Goal: Task Accomplishment & Management: Manage account settings

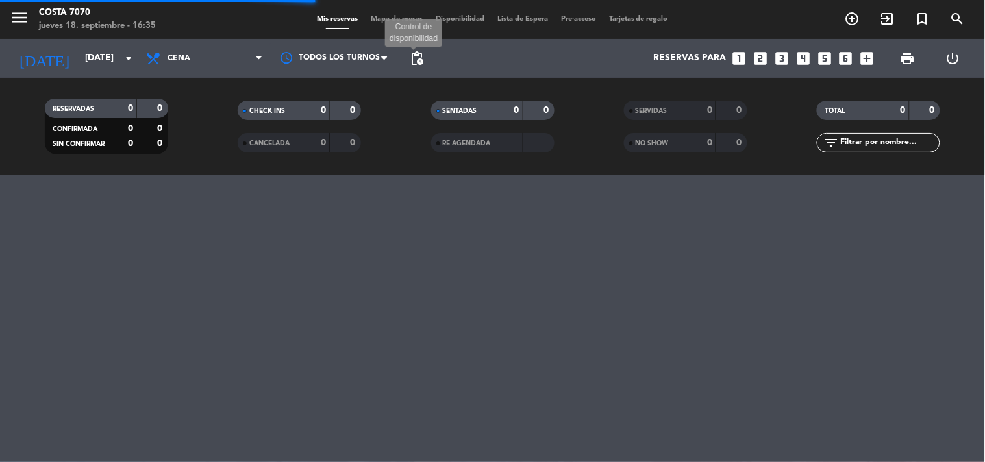
click at [418, 64] on span "pending_actions" at bounding box center [417, 59] width 16 height 16
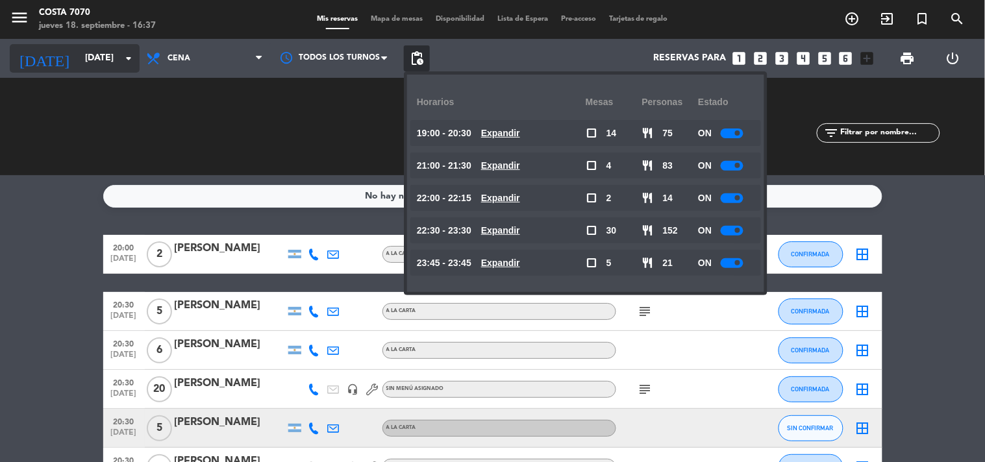
click at [81, 46] on div "[DATE] [DATE] arrow_drop_down" at bounding box center [75, 58] width 130 height 29
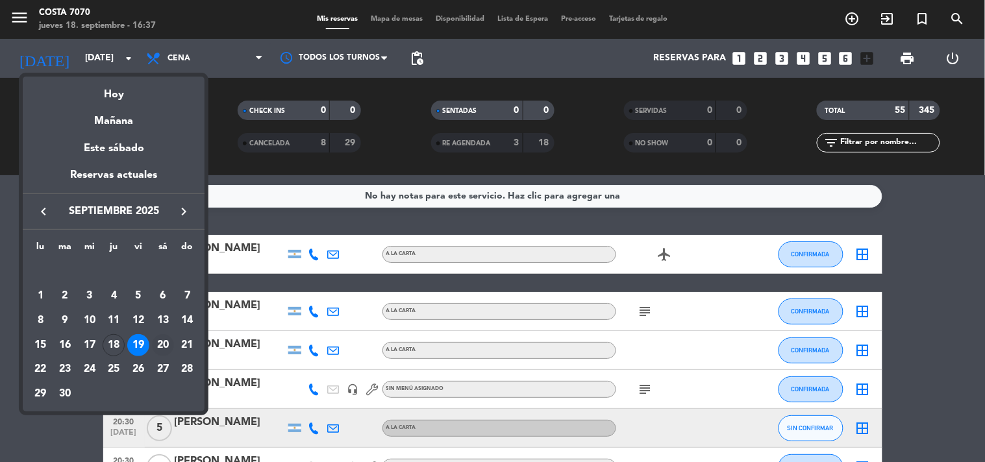
click at [162, 341] on div "20" at bounding box center [163, 345] width 22 height 22
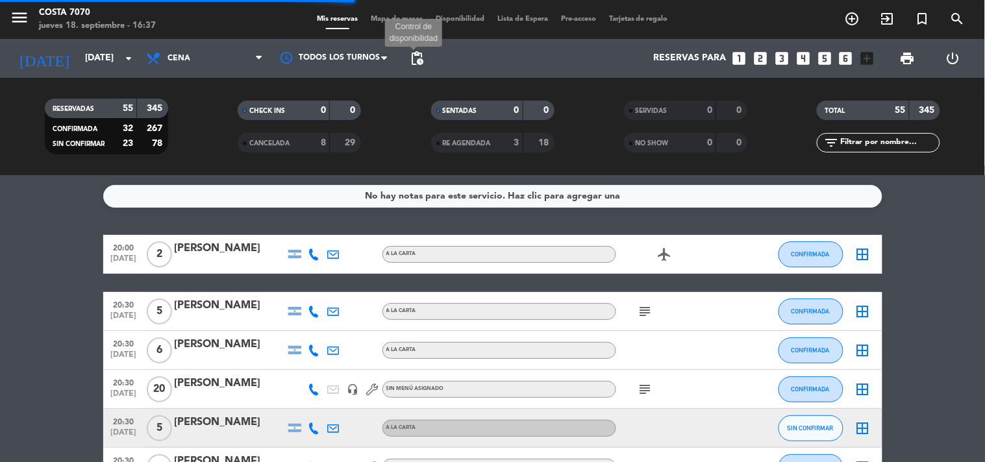
click at [419, 51] on span "pending_actions" at bounding box center [417, 59] width 16 height 16
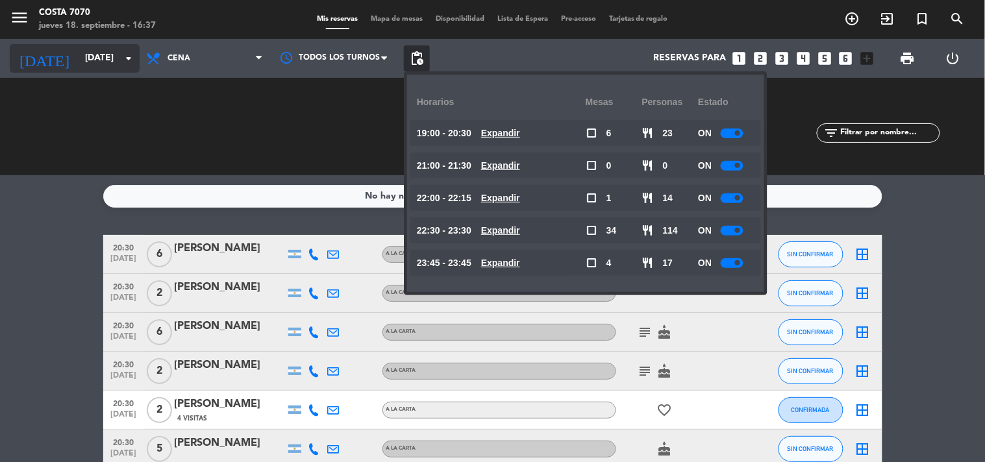
click at [79, 68] on input "[DATE]" at bounding box center [140, 58] width 123 height 23
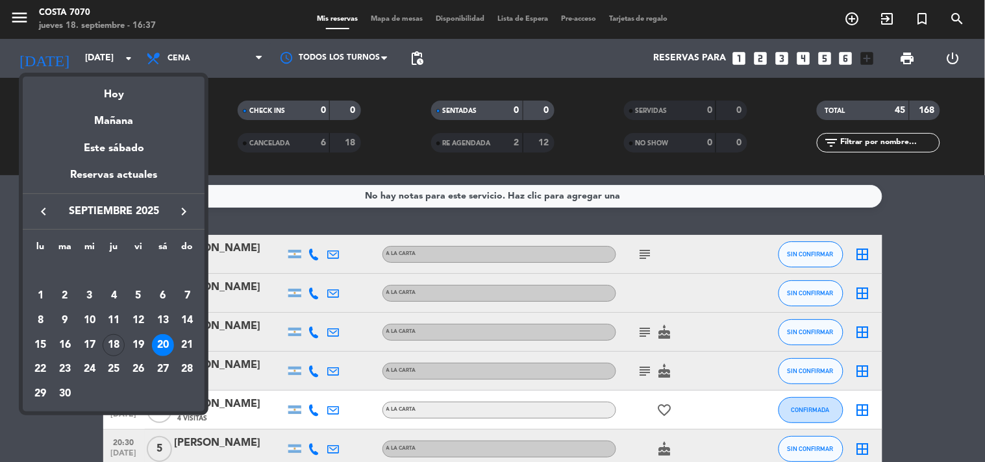
click at [180, 348] on div "21" at bounding box center [188, 345] width 22 height 22
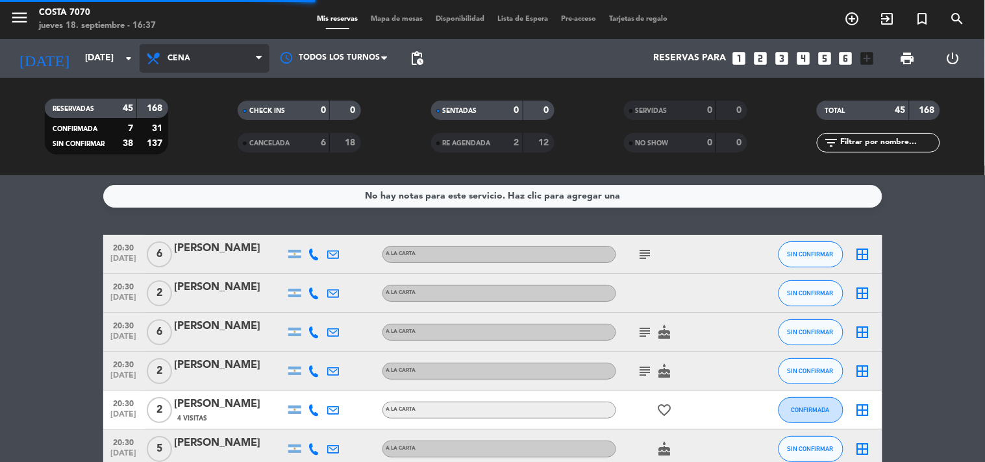
click at [192, 62] on span "Cena" at bounding box center [205, 58] width 130 height 29
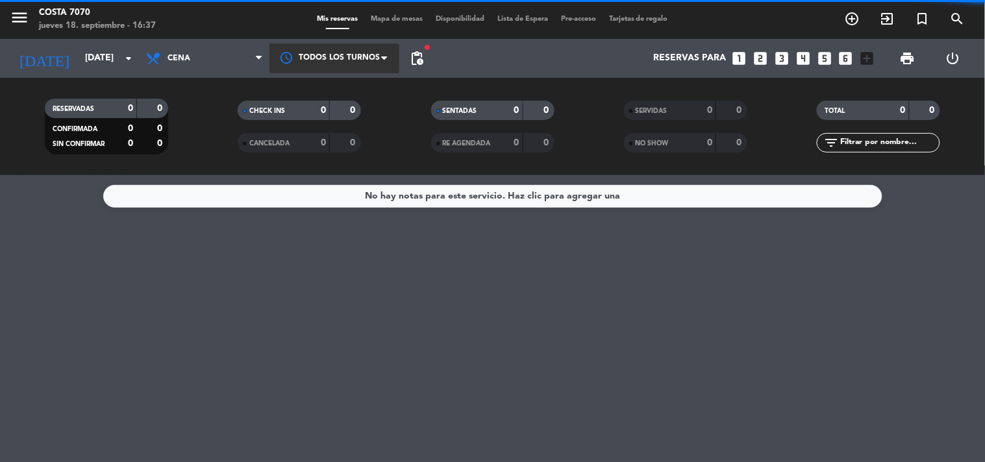
click at [338, 59] on div at bounding box center [334, 57] width 130 height 29
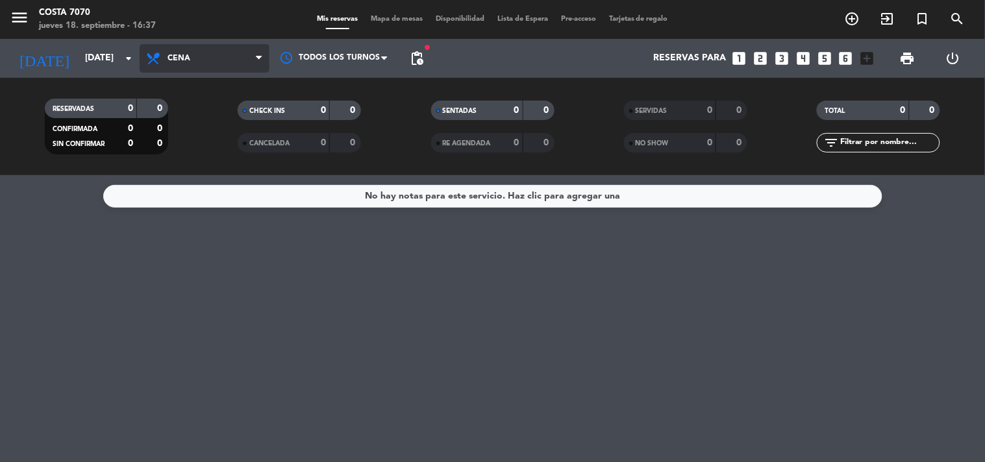
click at [190, 58] on span "Cena" at bounding box center [205, 58] width 130 height 29
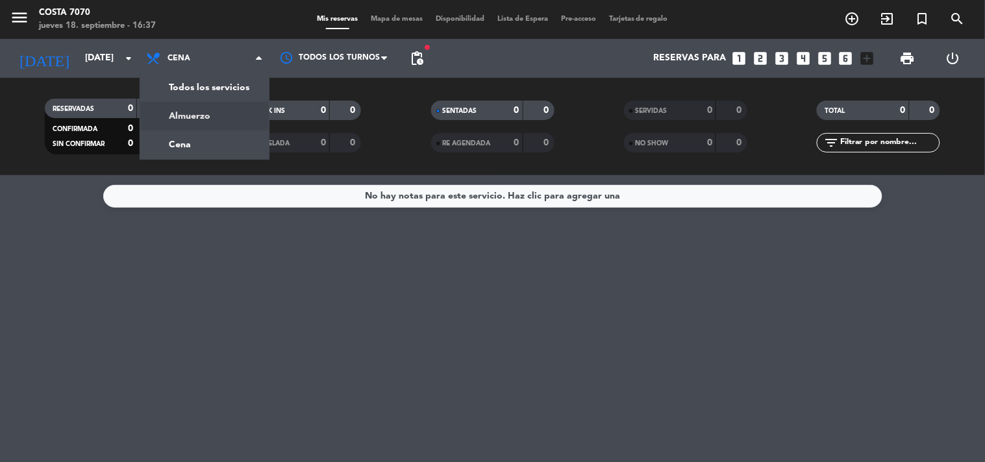
drag, startPoint x: 203, startPoint y: 120, endPoint x: 210, endPoint y: 119, distance: 7.2
click at [203, 119] on div "menu Costa 7070 jueves 18. septiembre - 16:37 Mis reservas Mapa de mesas Dispon…" at bounding box center [492, 87] width 985 height 175
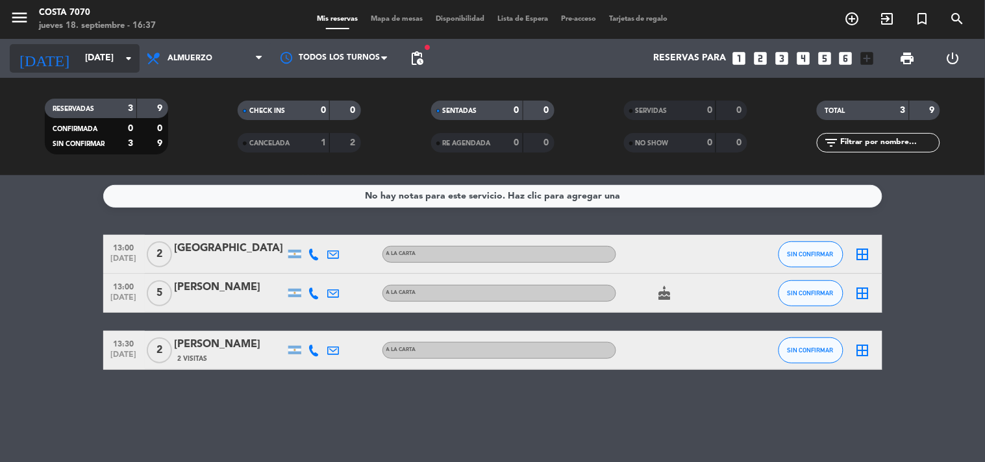
click at [104, 68] on input "[DATE]" at bounding box center [140, 58] width 123 height 23
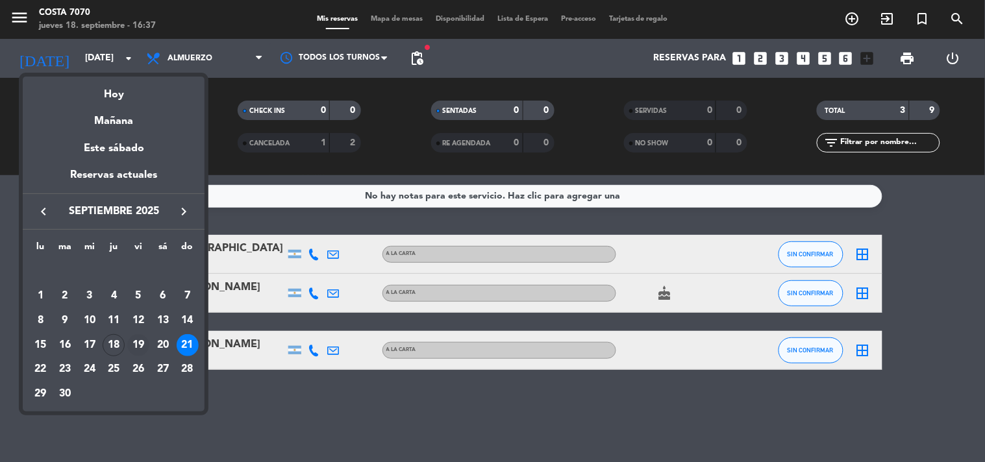
click at [140, 342] on div "19" at bounding box center [138, 345] width 22 height 22
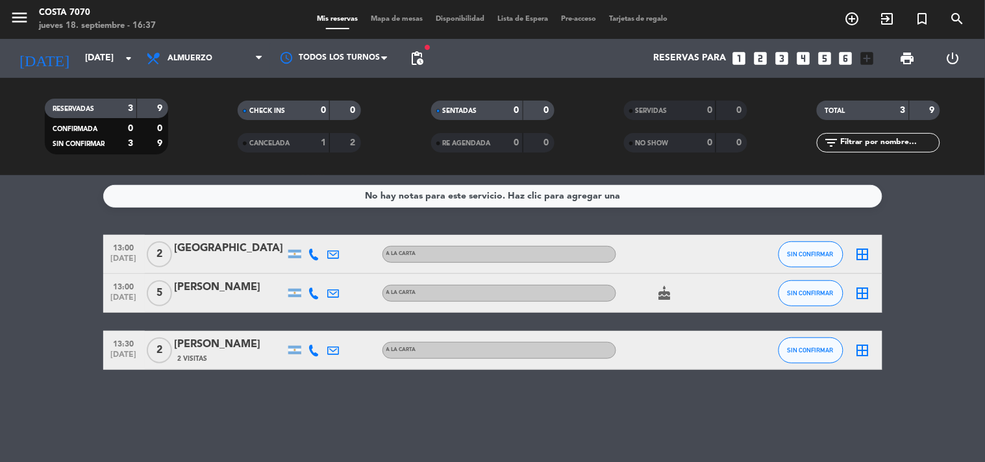
type input "[DATE]"
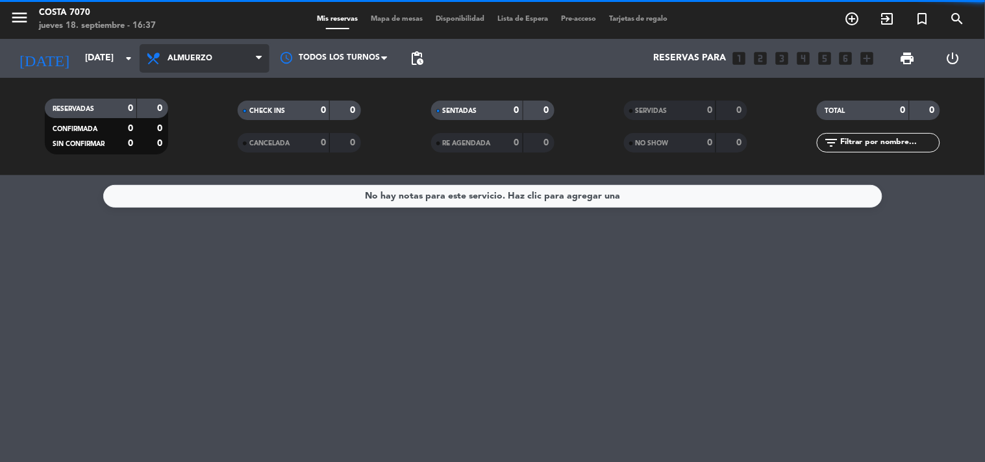
click at [159, 47] on span "Almuerzo" at bounding box center [205, 58] width 130 height 29
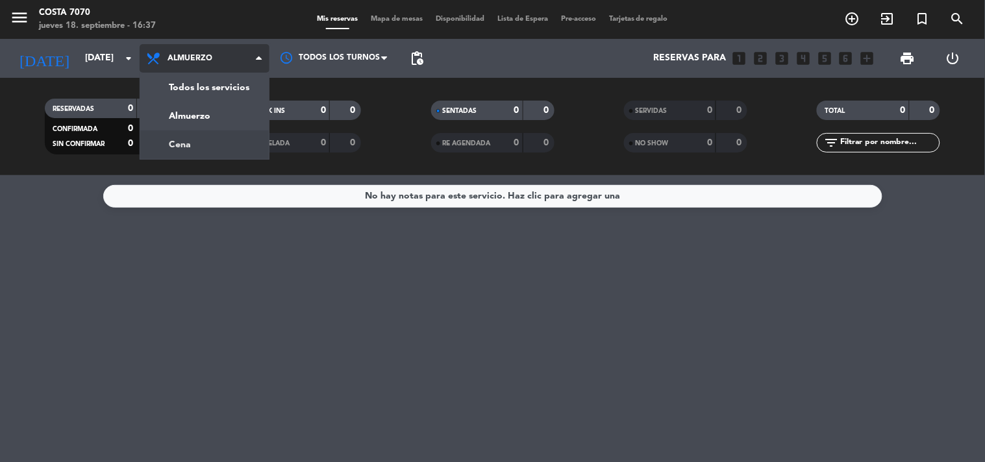
click at [192, 149] on div "menu Costa 7070 jueves 18. septiembre - 16:37 Mis reservas Mapa de mesas Dispon…" at bounding box center [492, 87] width 985 height 175
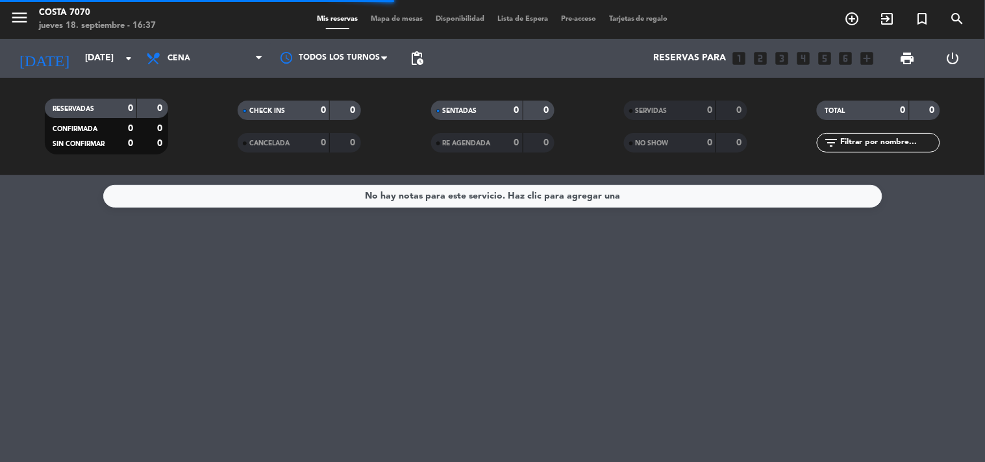
click at [895, 141] on input "text" at bounding box center [889, 143] width 101 height 14
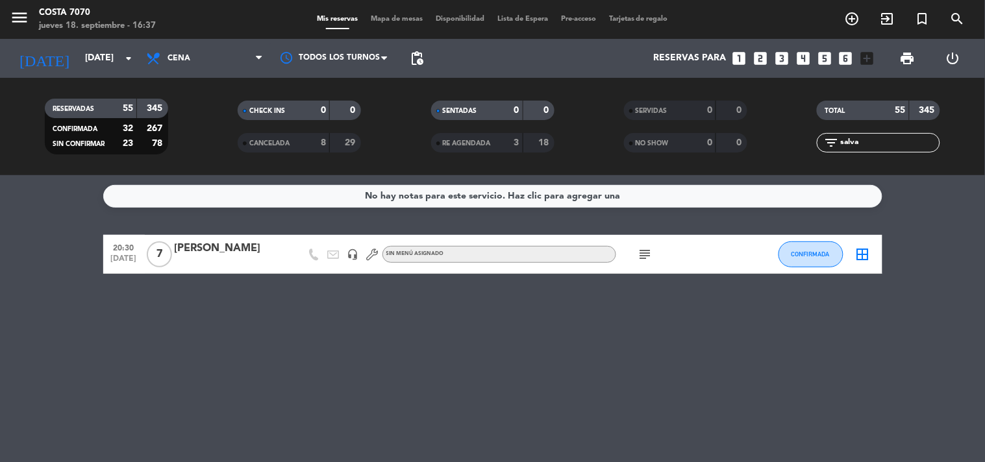
type input "salva"
click at [260, 262] on div at bounding box center [230, 263] width 110 height 10
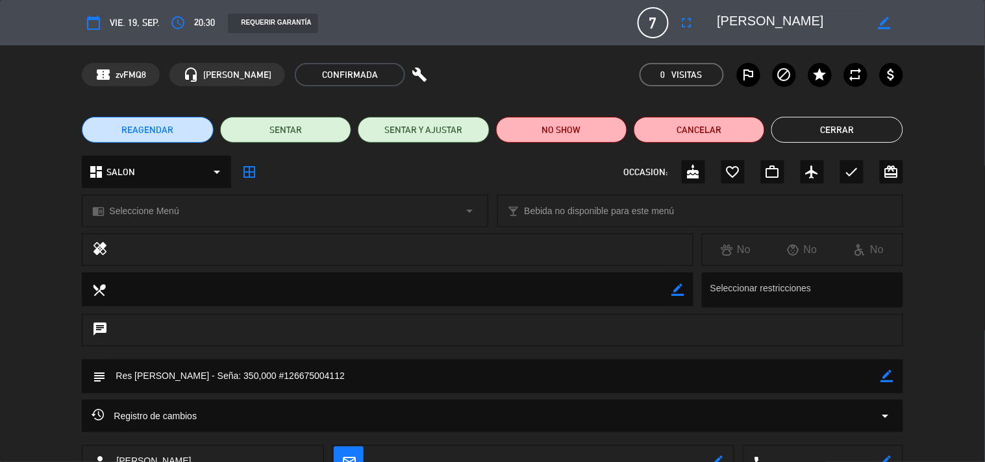
scroll to position [93, 0]
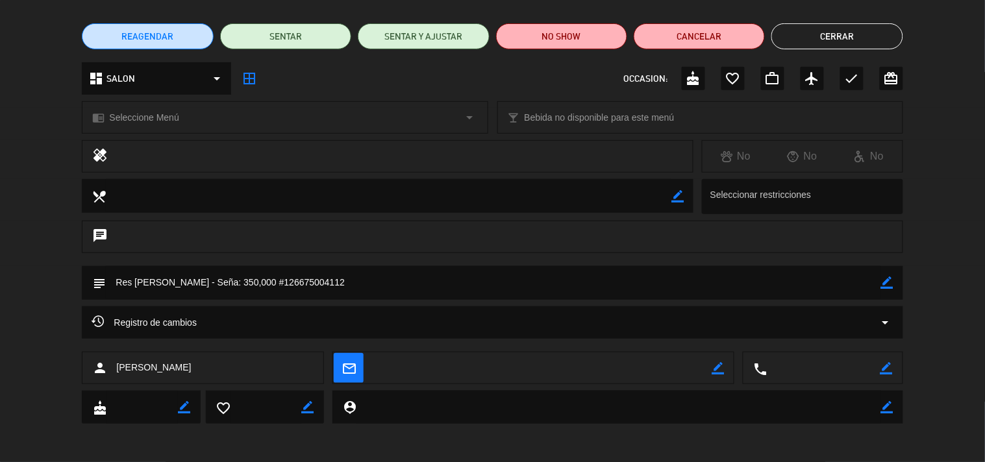
click at [814, 368] on textarea at bounding box center [823, 369] width 113 height 32
click at [887, 367] on icon "border_color" at bounding box center [886, 368] width 12 height 12
click at [861, 370] on textarea at bounding box center [823, 369] width 113 height 32
paste textarea "1557567850"
type textarea "1557567850"
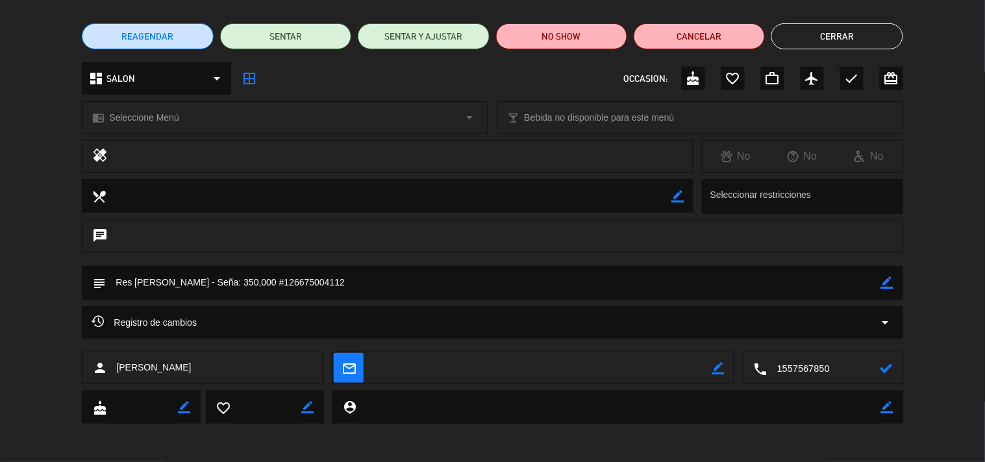
click at [895, 367] on div "local_phone" at bounding box center [822, 369] width 159 height 32
click at [888, 367] on icon at bounding box center [886, 368] width 12 height 12
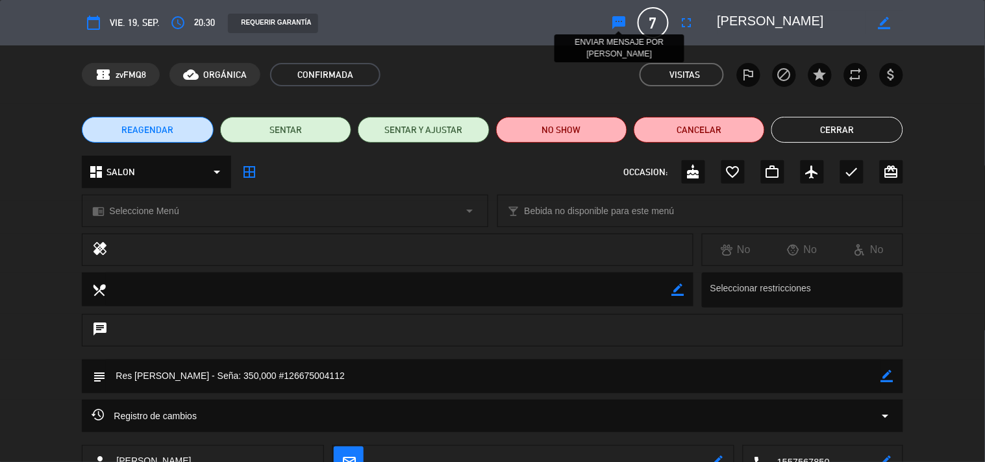
click at [618, 19] on icon "sms" at bounding box center [620, 23] width 16 height 16
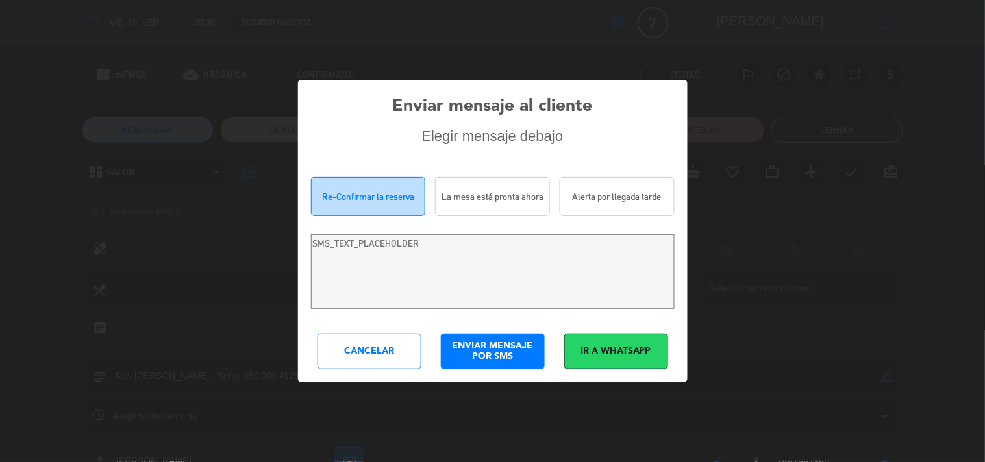
type textarea "[PERSON_NAME]! Estamos escribiendo para re-confirmar su reserva en Costa 7070 p…"
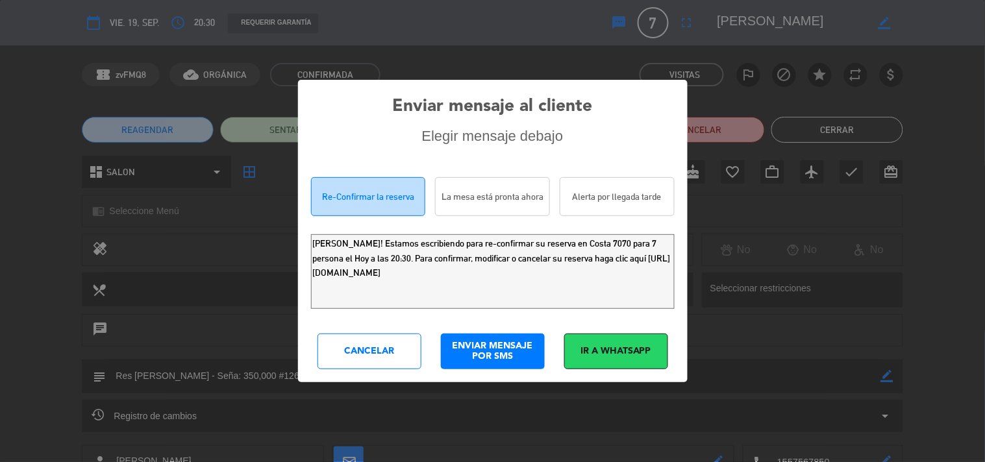
drag, startPoint x: 607, startPoint y: 282, endPoint x: 0, endPoint y: 75, distance: 641.4
click at [0, 106] on div "Enviar mensaje al cliente Elegir mensaje debajo Re-Confirmar la reserva La mesa…" at bounding box center [492, 231] width 985 height 462
click at [369, 359] on div "Cancelar" at bounding box center [369, 352] width 104 height 36
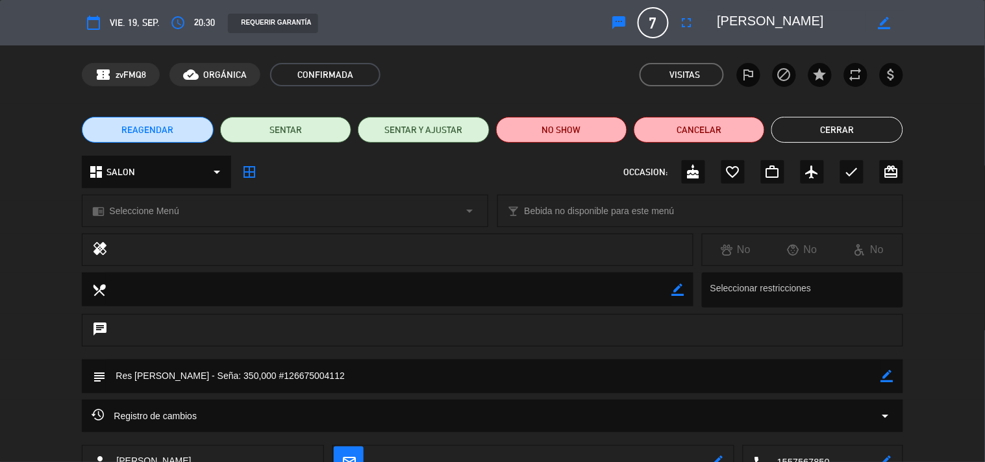
click at [831, 138] on button "Cerrar" at bounding box center [836, 130] width 131 height 26
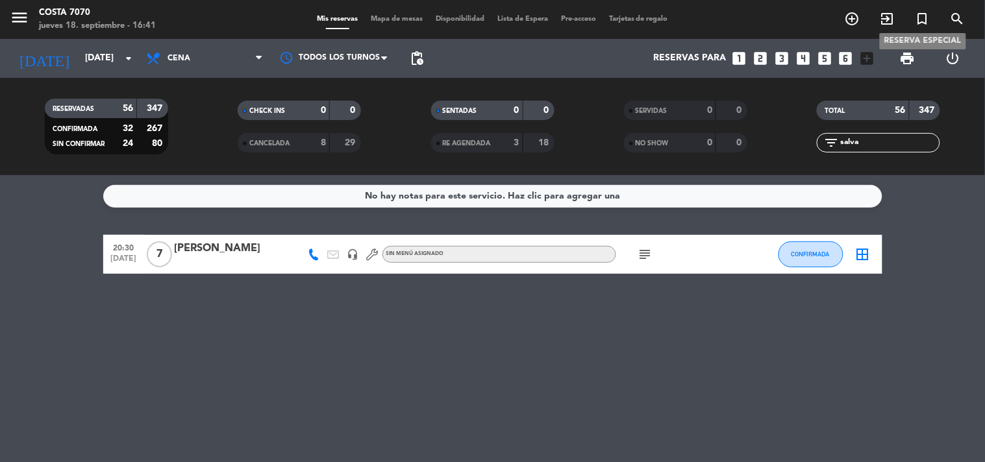
click at [919, 21] on icon "turned_in_not" at bounding box center [923, 19] width 16 height 16
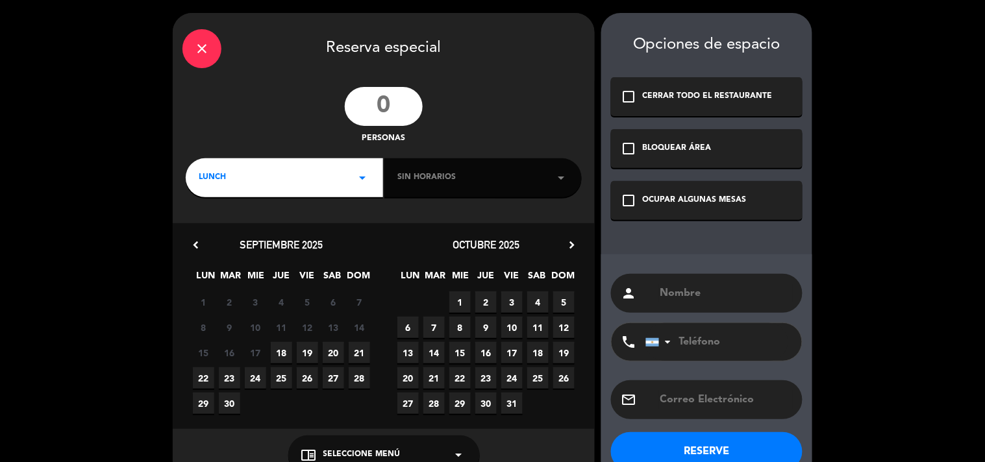
click at [383, 113] on input "number" at bounding box center [384, 106] width 78 height 39
type input "70"
click at [349, 159] on div "LUNCH arrow_drop_down" at bounding box center [284, 177] width 197 height 39
click at [296, 228] on div "Cena" at bounding box center [284, 232] width 171 height 13
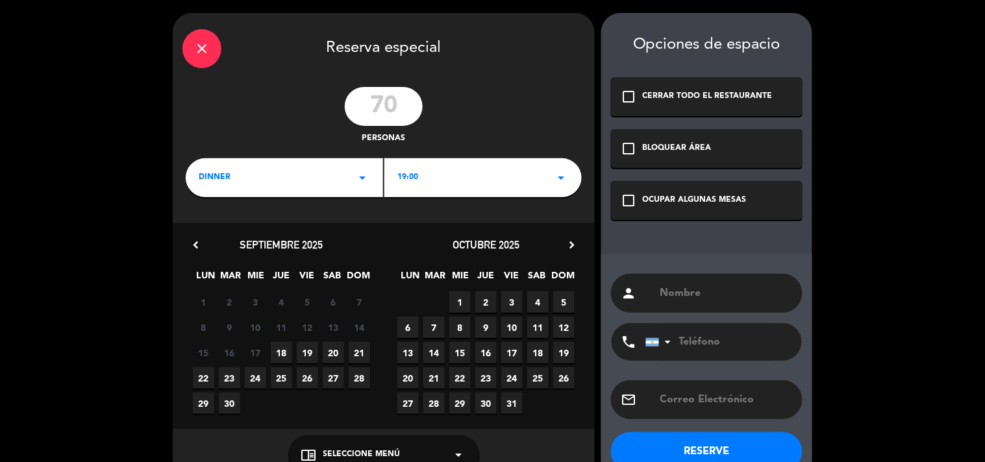
click at [330, 354] on span "20" at bounding box center [333, 352] width 21 height 21
click at [357, 180] on icon "arrow_drop_down" at bounding box center [362, 178] width 16 height 16
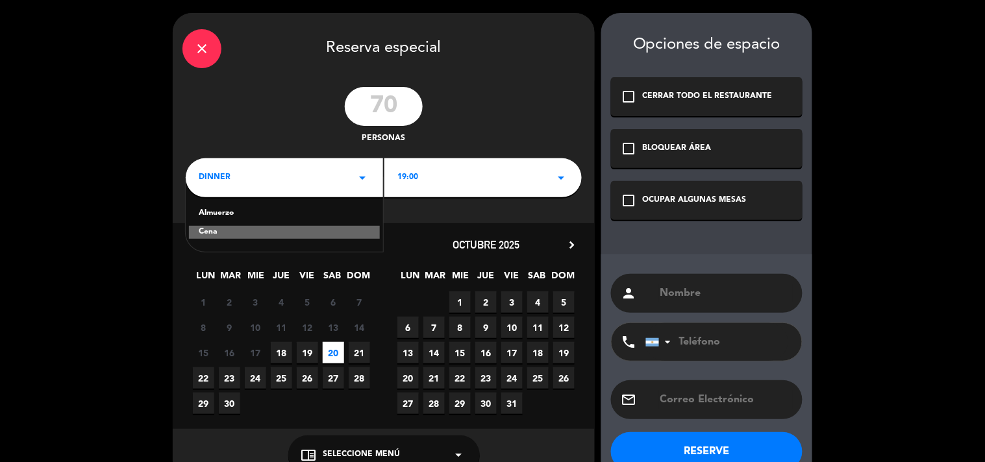
click at [430, 166] on div "19:00 arrow_drop_down" at bounding box center [482, 177] width 197 height 39
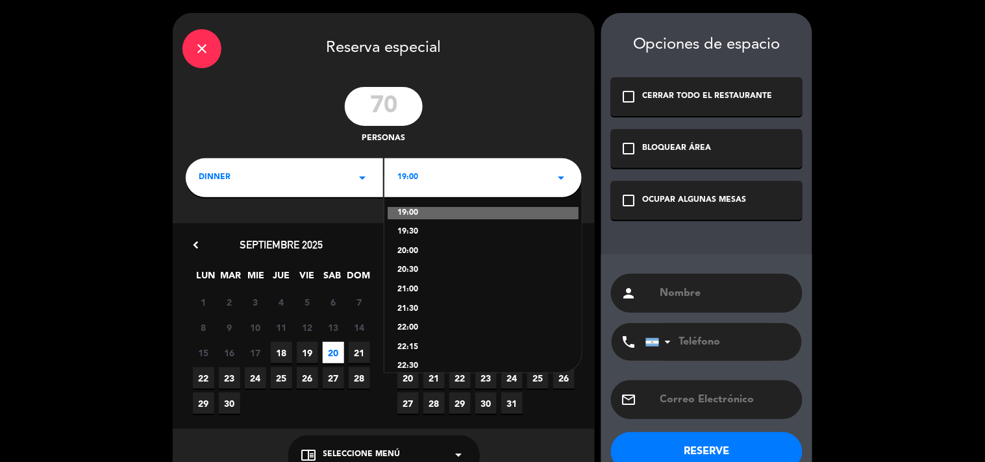
click at [409, 325] on div "22:00" at bounding box center [482, 328] width 171 height 13
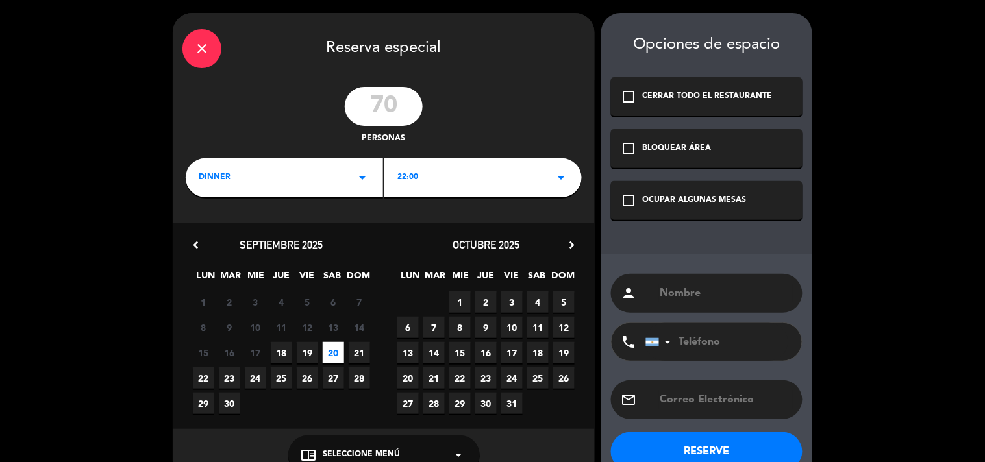
click at [682, 303] on div "person" at bounding box center [707, 293] width 192 height 39
click at [689, 288] on input "text" at bounding box center [726, 293] width 134 height 18
click at [690, 150] on div "BLOQUEAR ÁREA" at bounding box center [677, 148] width 69 height 13
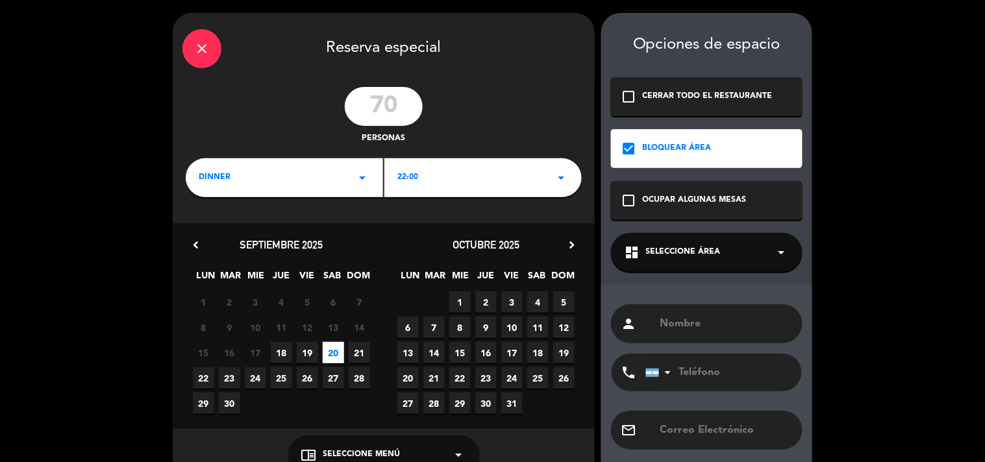
click at [708, 260] on div "dashboard Seleccione Área arrow_drop_down" at bounding box center [707, 252] width 192 height 39
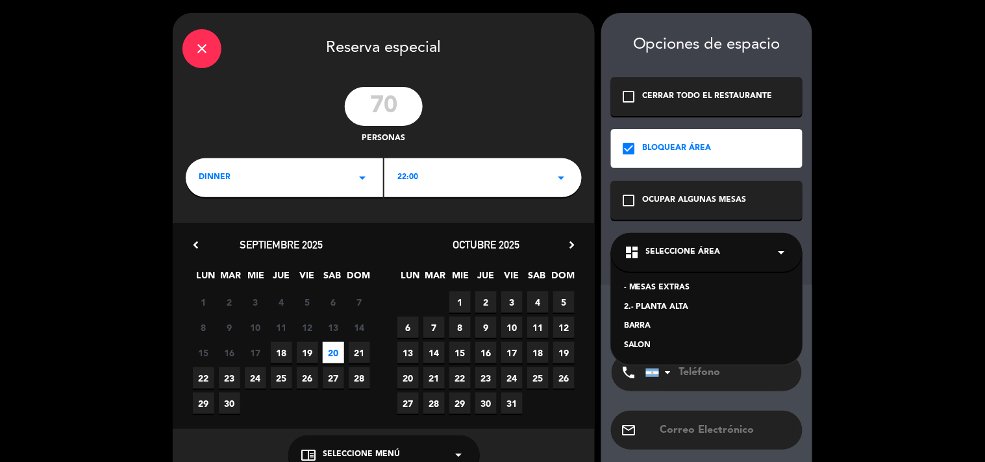
click at [680, 303] on div "2.- PLANTA ALTA" at bounding box center [707, 307] width 166 height 13
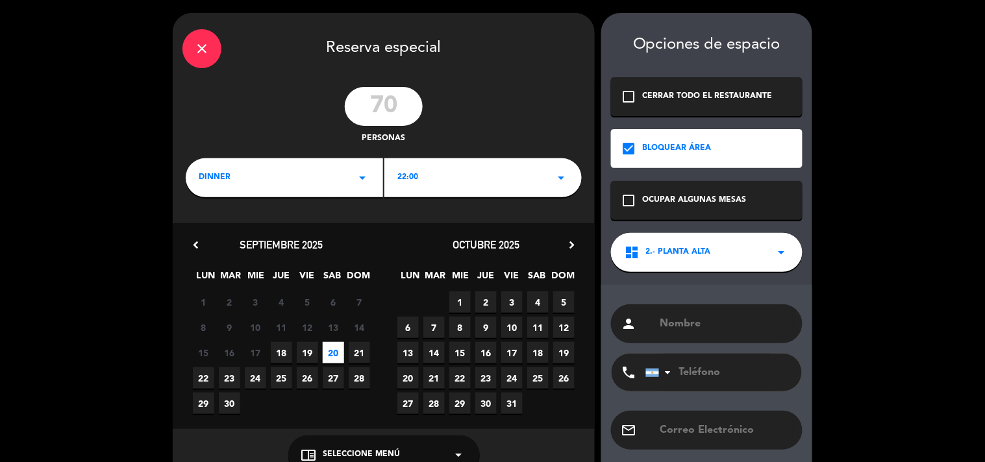
click at [691, 315] on input "text" at bounding box center [726, 324] width 134 height 18
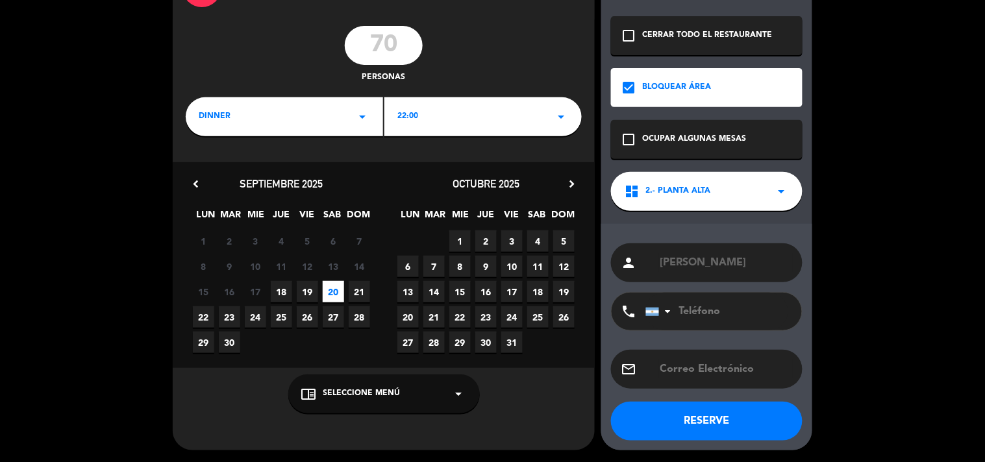
type input "[PERSON_NAME]"
click at [701, 421] on button "RESERVE" at bounding box center [707, 421] width 192 height 39
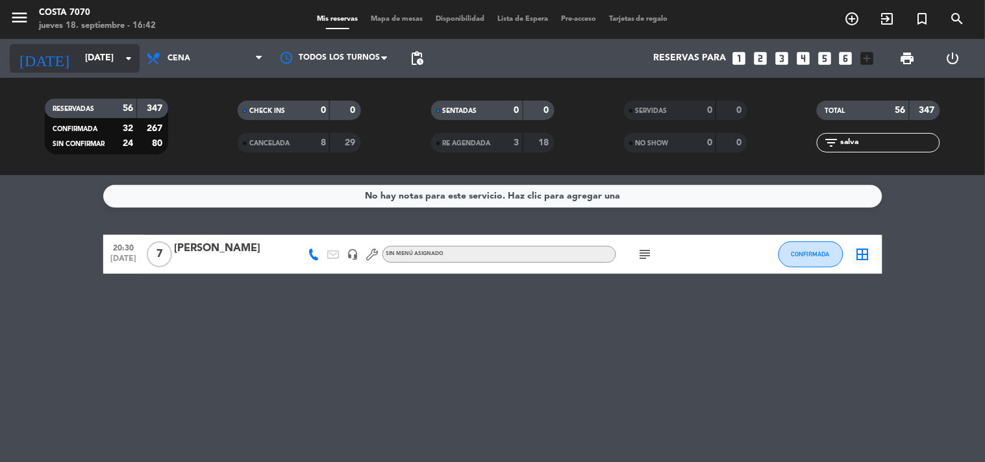
click at [104, 64] on input "[DATE]" at bounding box center [140, 58] width 123 height 23
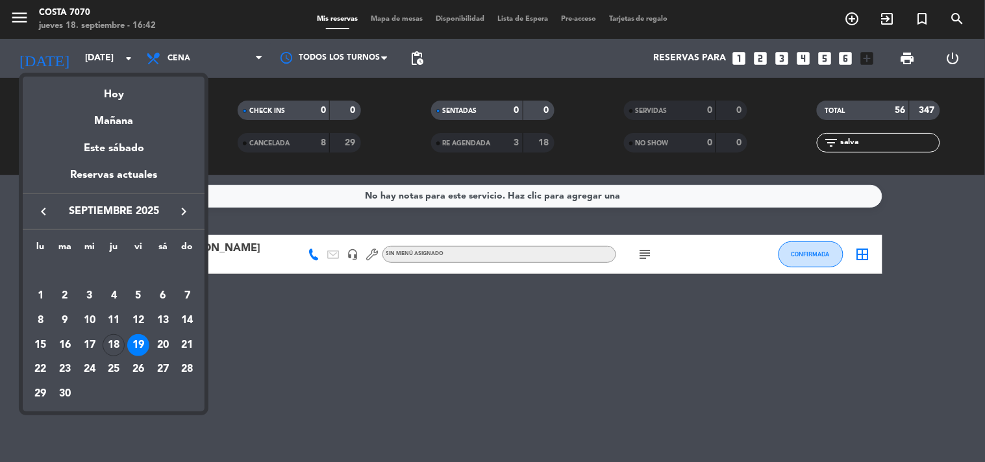
drag, startPoint x: 169, startPoint y: 347, endPoint x: 177, endPoint y: 340, distance: 10.6
click at [169, 346] on div "20" at bounding box center [163, 345] width 22 height 22
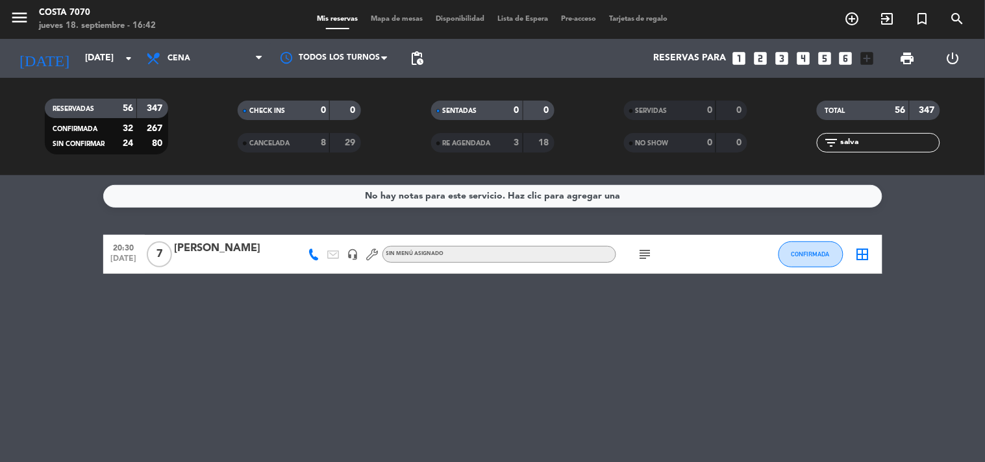
type input "[DATE]"
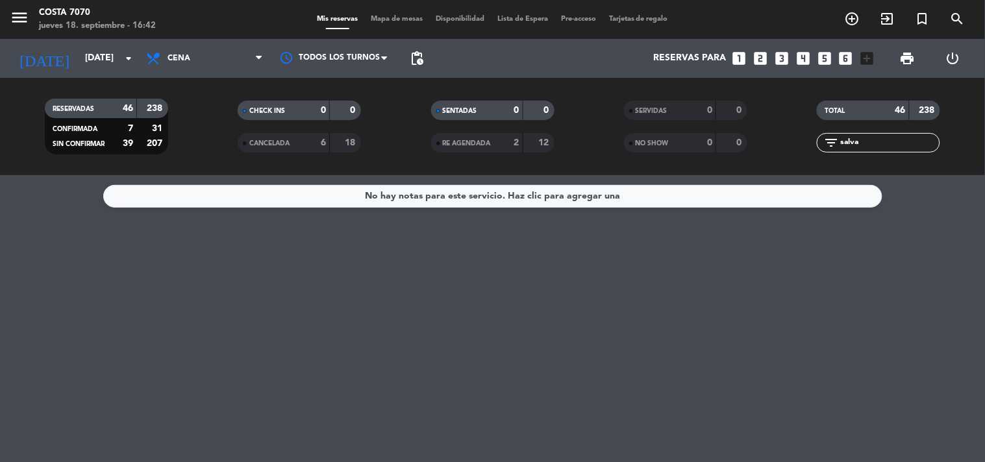
click at [875, 146] on input "salva" at bounding box center [889, 143] width 101 height 14
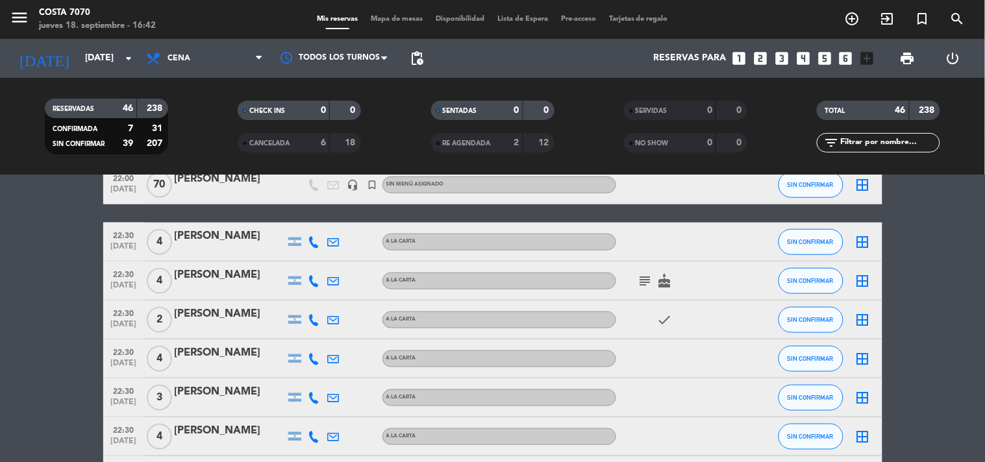
scroll to position [288, 0]
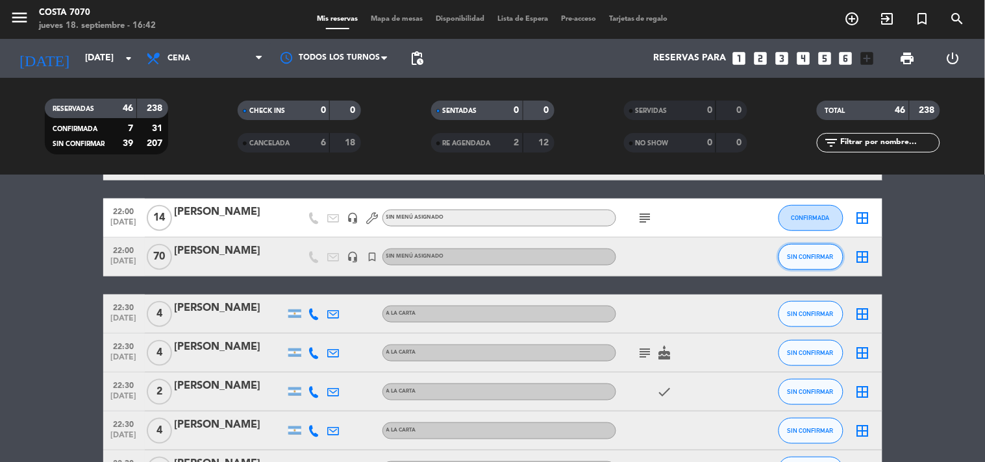
click at [810, 258] on span "SIN CONFIRMAR" at bounding box center [811, 256] width 46 height 7
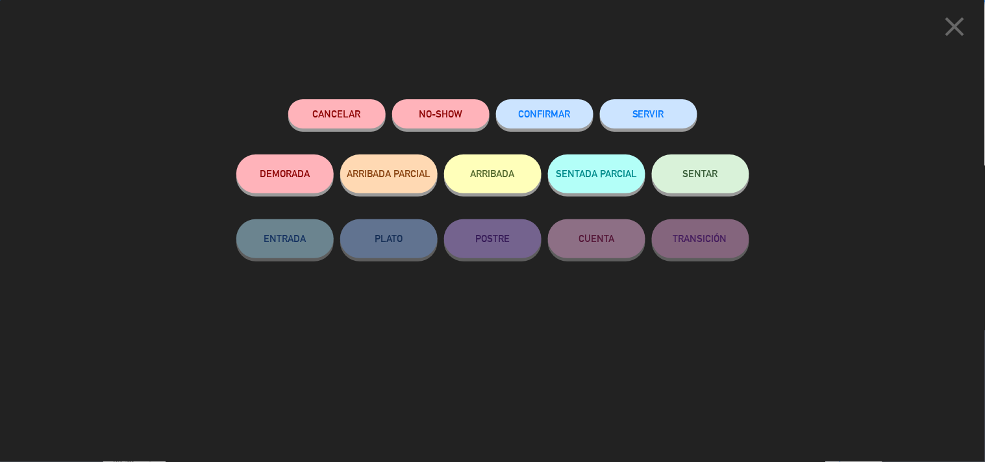
click at [541, 127] on button "CONFIRMAR" at bounding box center [544, 113] width 97 height 29
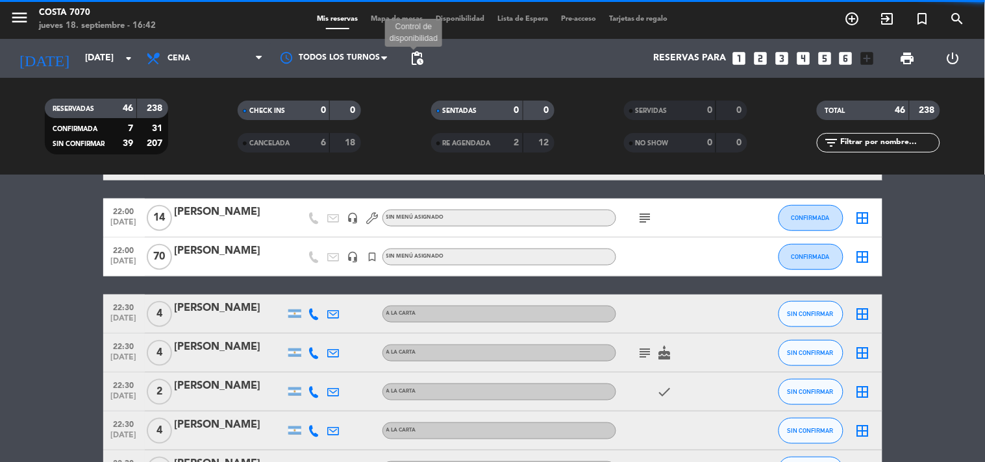
click at [412, 61] on span "pending_actions" at bounding box center [417, 59] width 16 height 16
